Goal: Transaction & Acquisition: Obtain resource

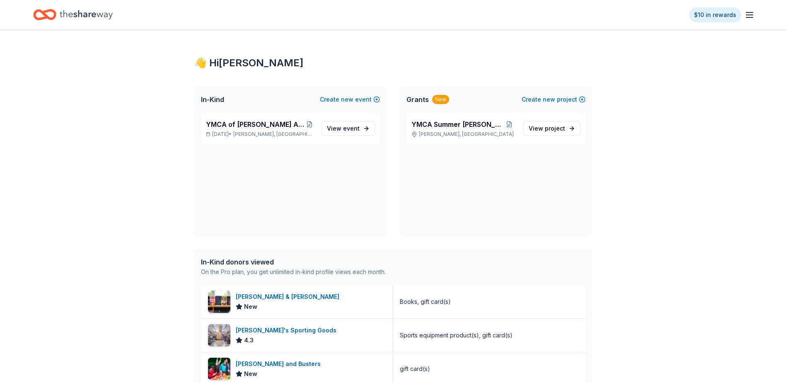
click at [751, 15] on icon "button" at bounding box center [750, 15] width 10 height 10
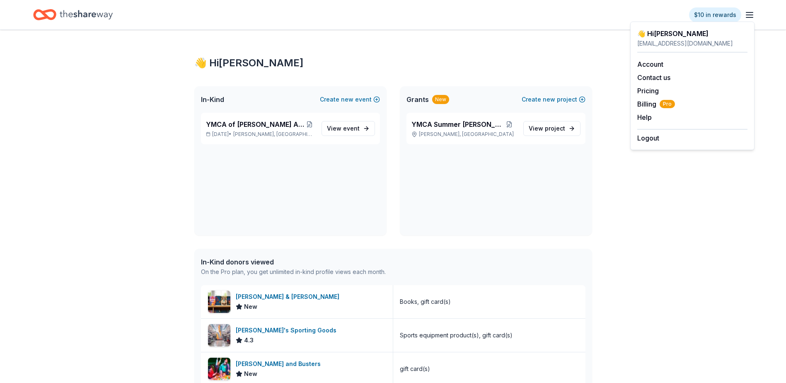
click at [752, 17] on line "button" at bounding box center [749, 17] width 7 height 0
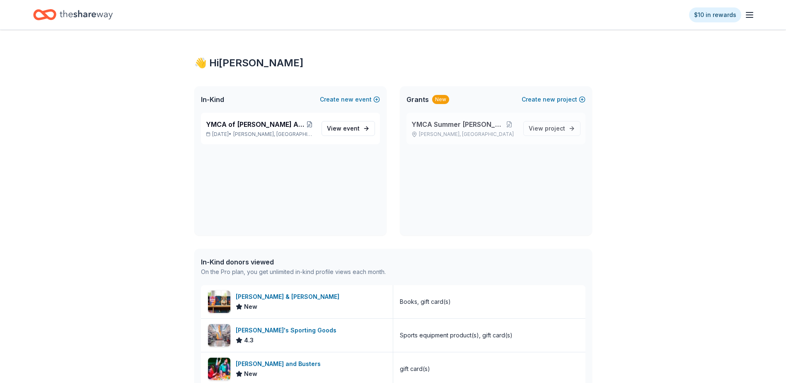
click at [428, 126] on span "YMCA Summer [PERSON_NAME]" at bounding box center [457, 124] width 91 height 10
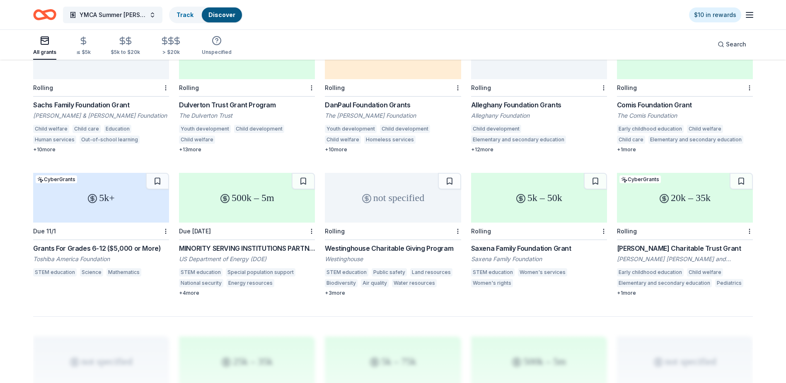
scroll to position [414, 0]
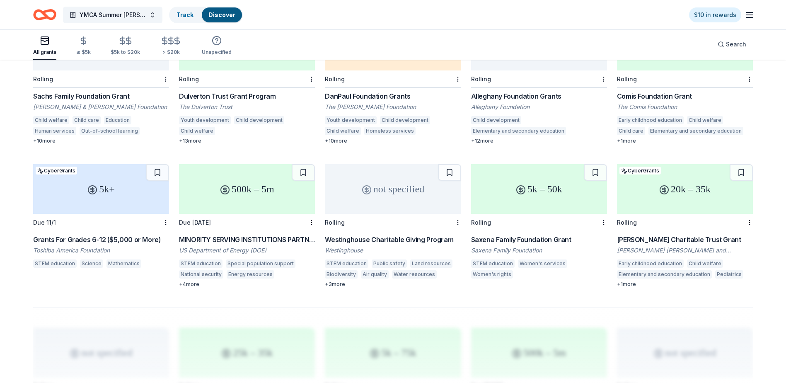
click at [662, 220] on div "Rolling" at bounding box center [685, 222] width 136 height 17
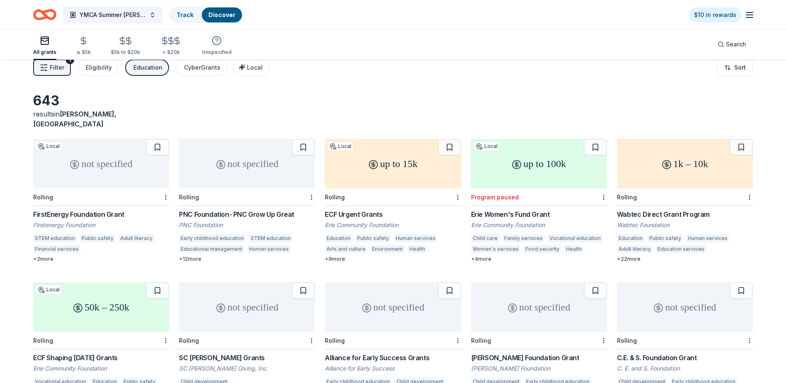
scroll to position [0, 0]
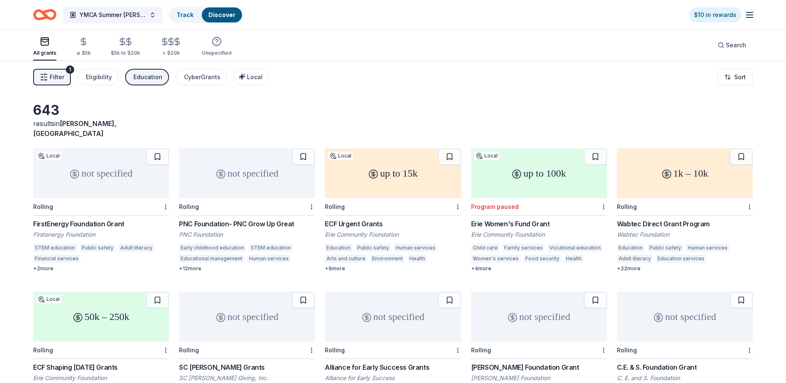
click at [207, 163] on div "not specified" at bounding box center [247, 173] width 136 height 50
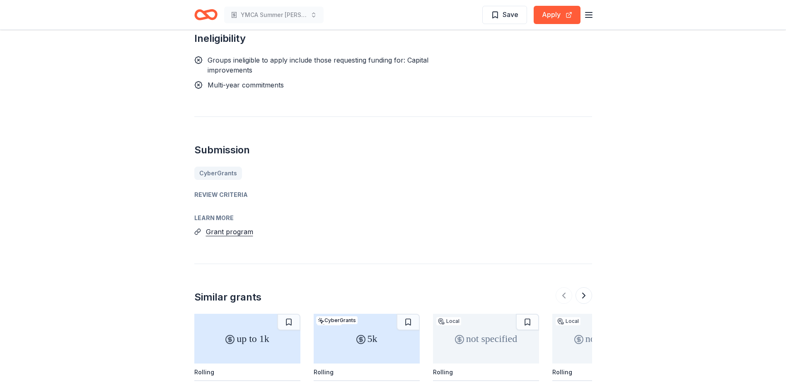
scroll to position [771, 0]
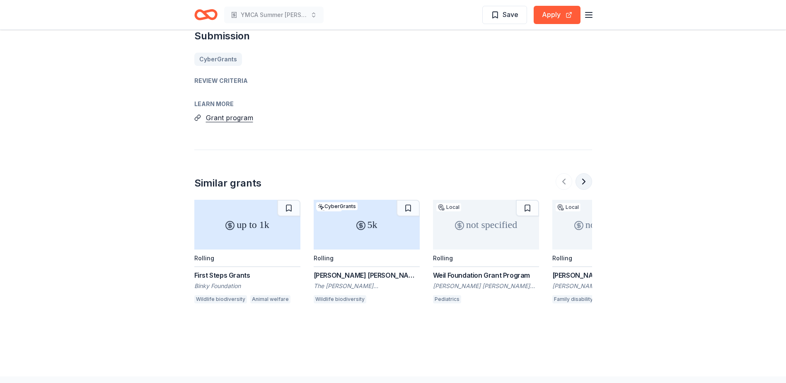
click at [588, 173] on button at bounding box center [584, 181] width 17 height 17
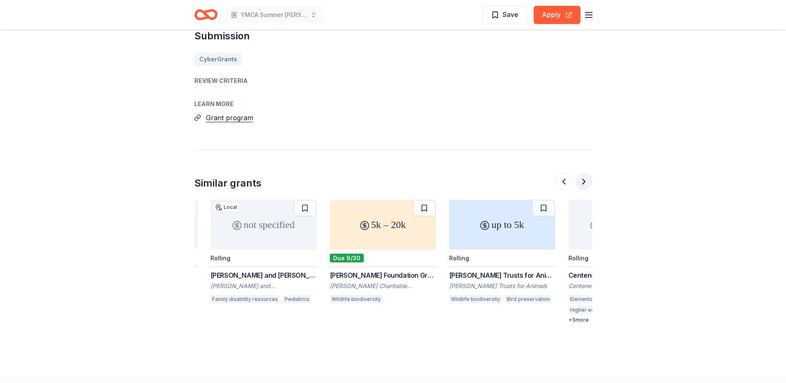
scroll to position [0, 358]
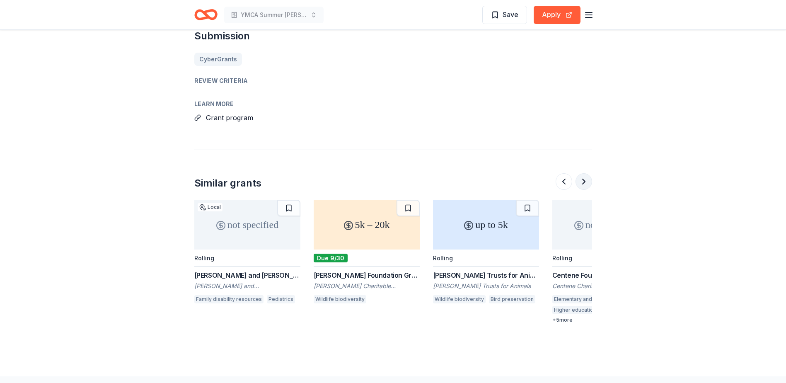
click at [588, 173] on button at bounding box center [584, 181] width 17 height 17
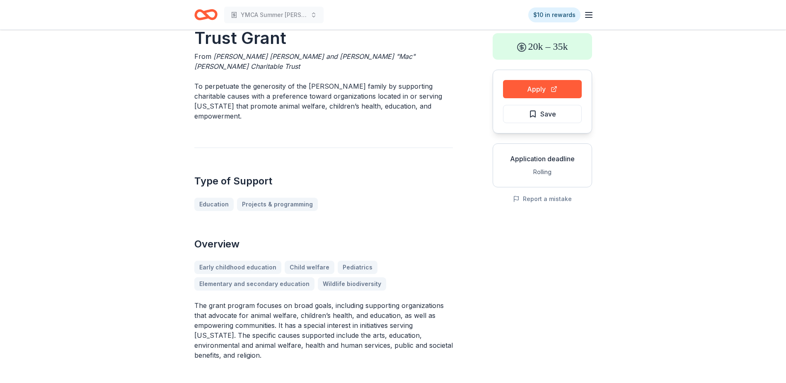
scroll to position [0, 0]
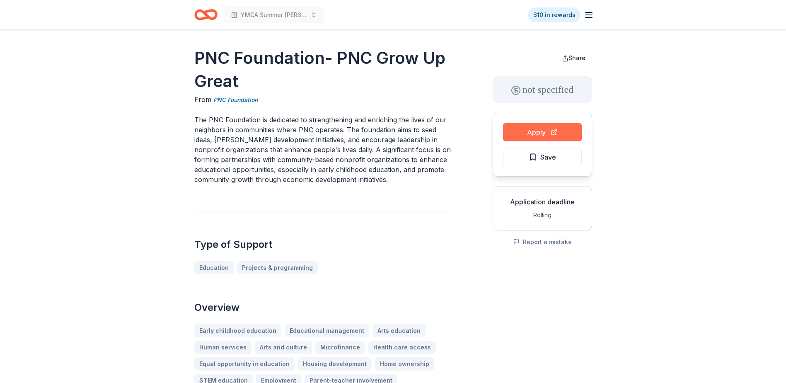
click at [552, 130] on button "Apply" at bounding box center [542, 132] width 79 height 18
